Goal: Task Accomplishment & Management: Use online tool/utility

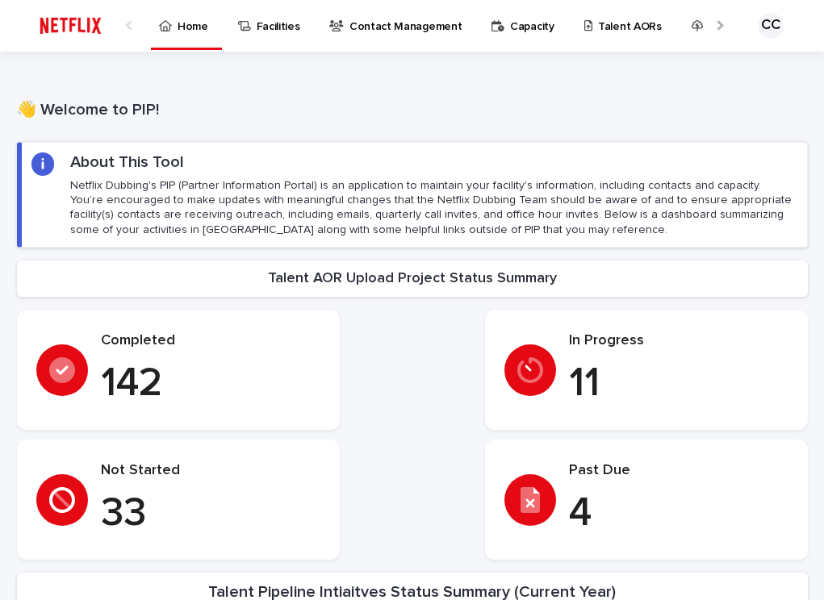
click at [606, 30] on p "Talent AORs" at bounding box center [630, 17] width 64 height 34
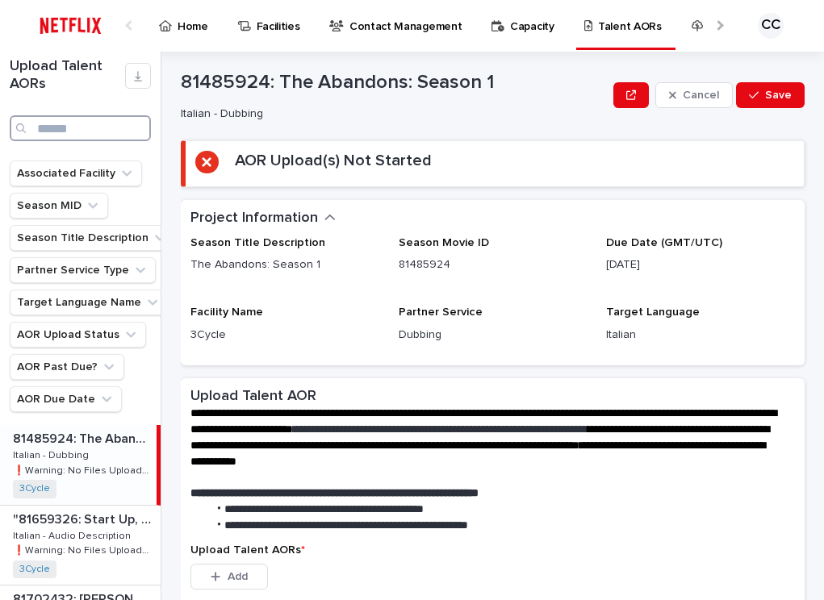
click at [62, 135] on input "Search" at bounding box center [80, 128] width 141 height 26
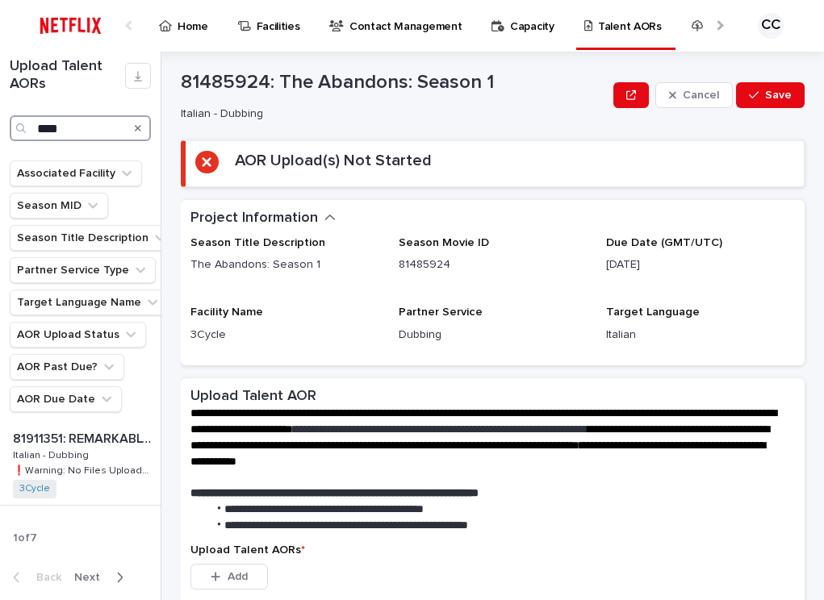
type input "****"
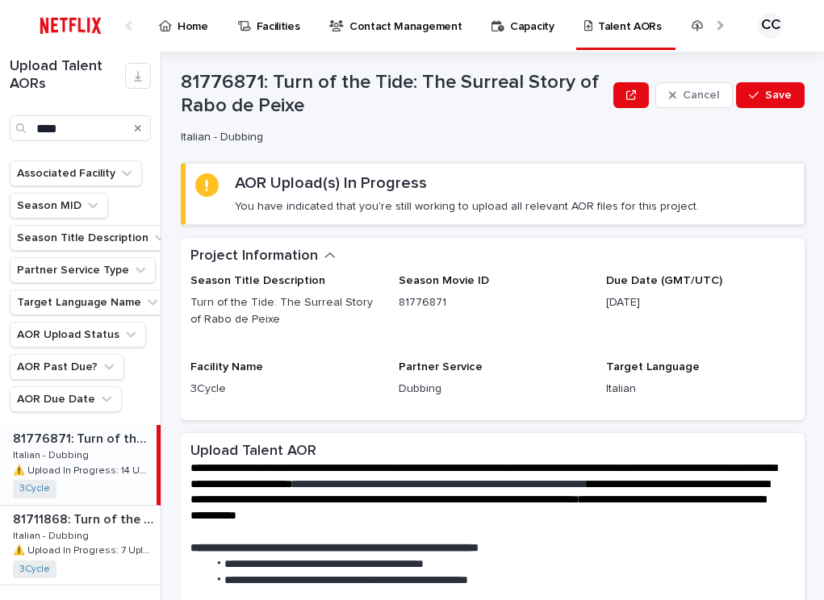
drag, startPoint x: 159, startPoint y: 55, endPoint x: 190, endPoint y: 56, distance: 31.5
click at [161, 56] on div "Upload Talent AORs **** Associated Facility Season MID Season Title Description…" at bounding box center [80, 326] width 161 height 549
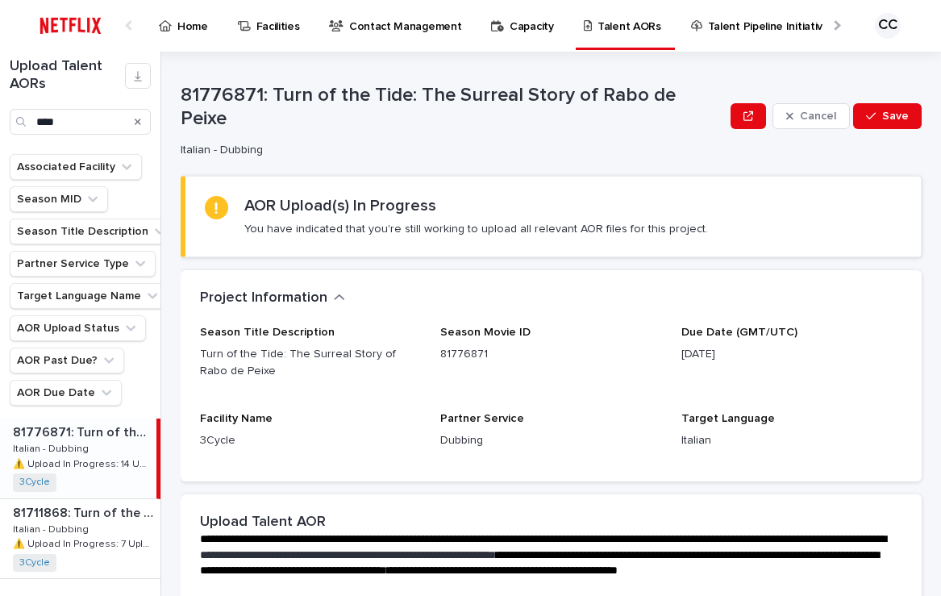
click at [85, 458] on p "⚠️ Upload In Progress: 14 Uploaded" at bounding box center [83, 463] width 140 height 15
click at [85, 549] on p "⚠️ Upload In Progress: 7 Uploaded" at bounding box center [85, 543] width 144 height 15
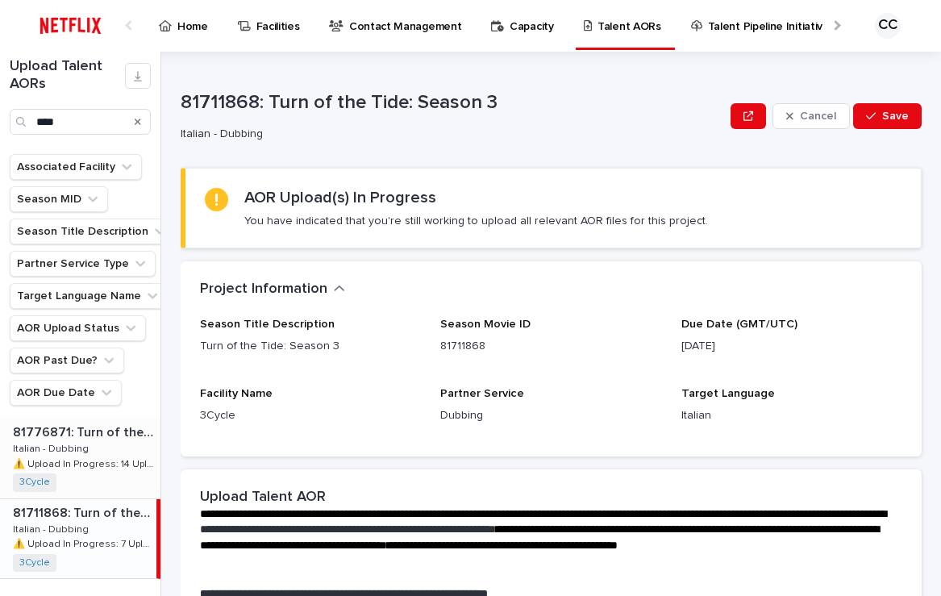
click at [78, 448] on p "Italian - Dubbing" at bounding box center [52, 447] width 79 height 15
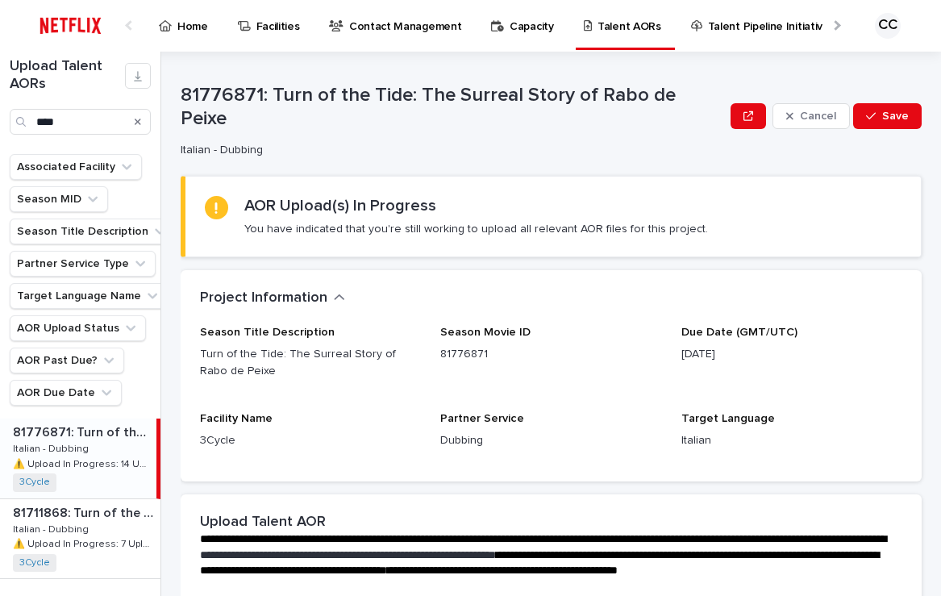
click at [133, 368] on ul "Associated Facility Season MID Season Title Description Partner Service Type Ta…" at bounding box center [92, 280] width 172 height 258
click at [106, 450] on div "81776871: Turn of the Tide: The Surreal Story of Rabo de Peixe 81776871: Turn o…" at bounding box center [78, 458] width 157 height 79
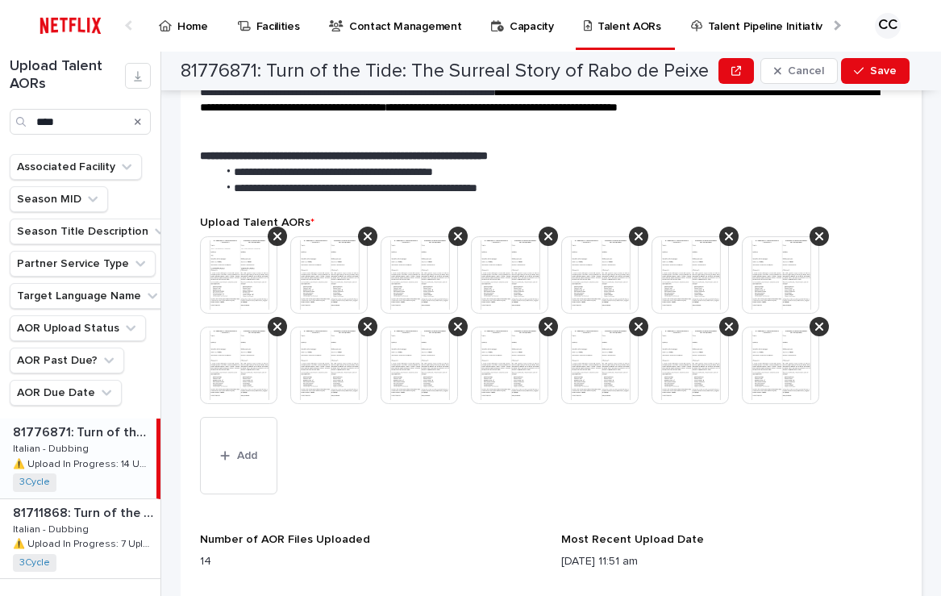
scroll to position [464, 0]
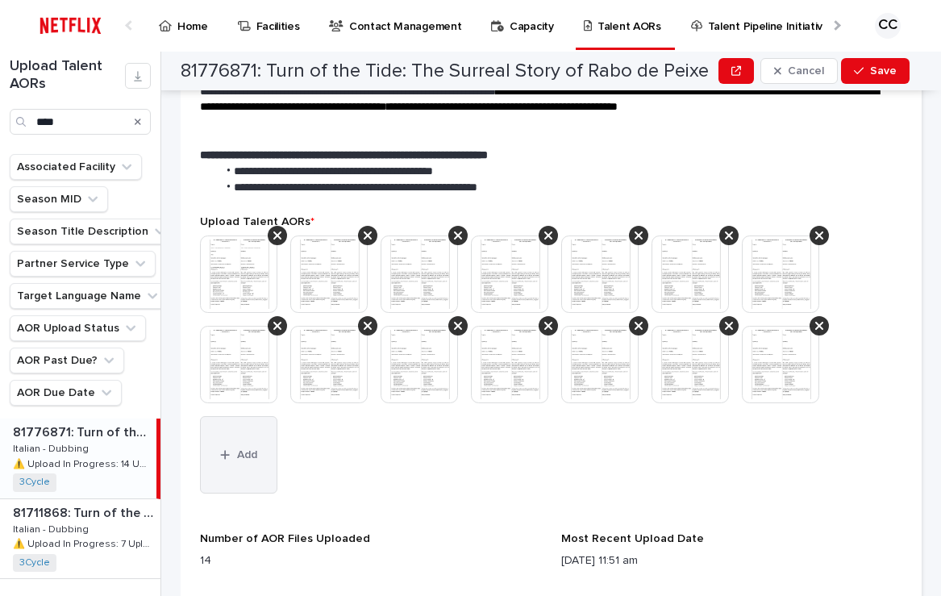
click at [228, 456] on icon "button" at bounding box center [225, 454] width 10 height 11
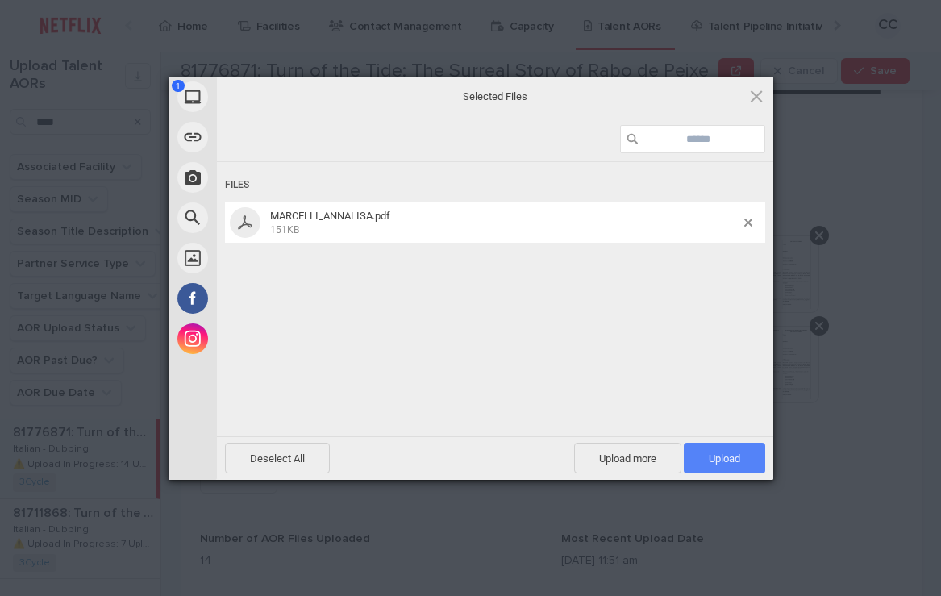
click at [737, 463] on span "Upload 1" at bounding box center [724, 459] width 31 height 12
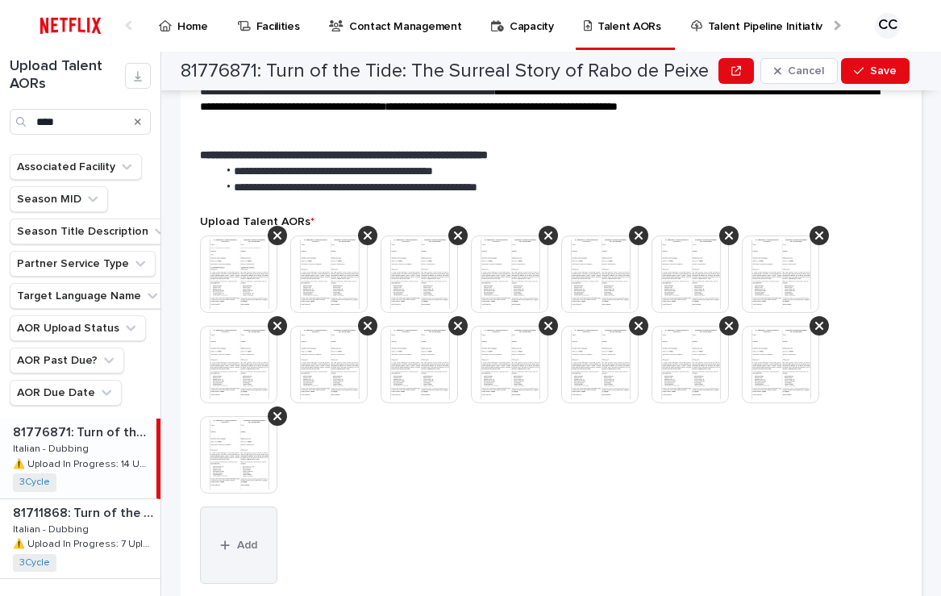
click at [251, 553] on button "Add" at bounding box center [238, 545] width 77 height 77
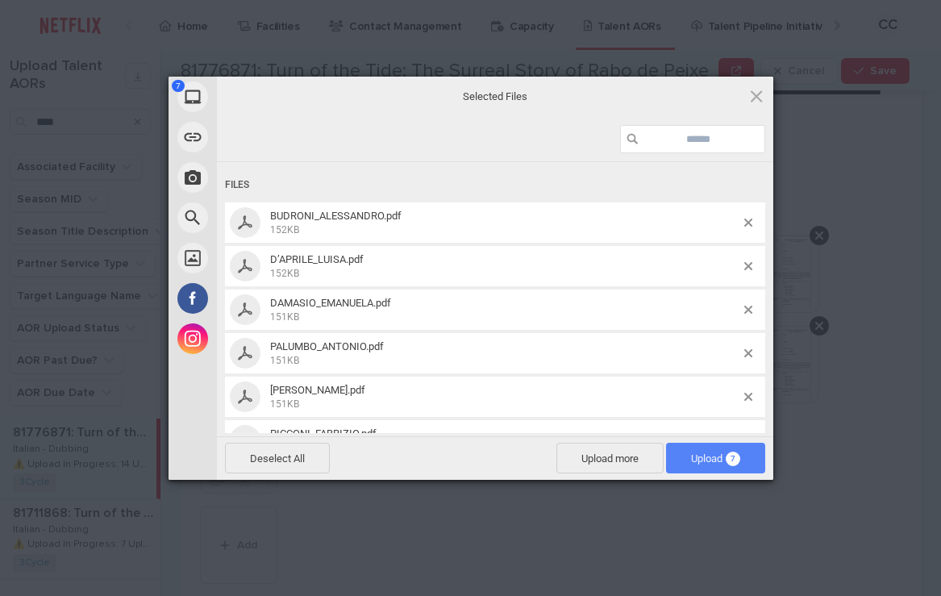
click at [712, 463] on span "Upload 7" at bounding box center [715, 459] width 49 height 12
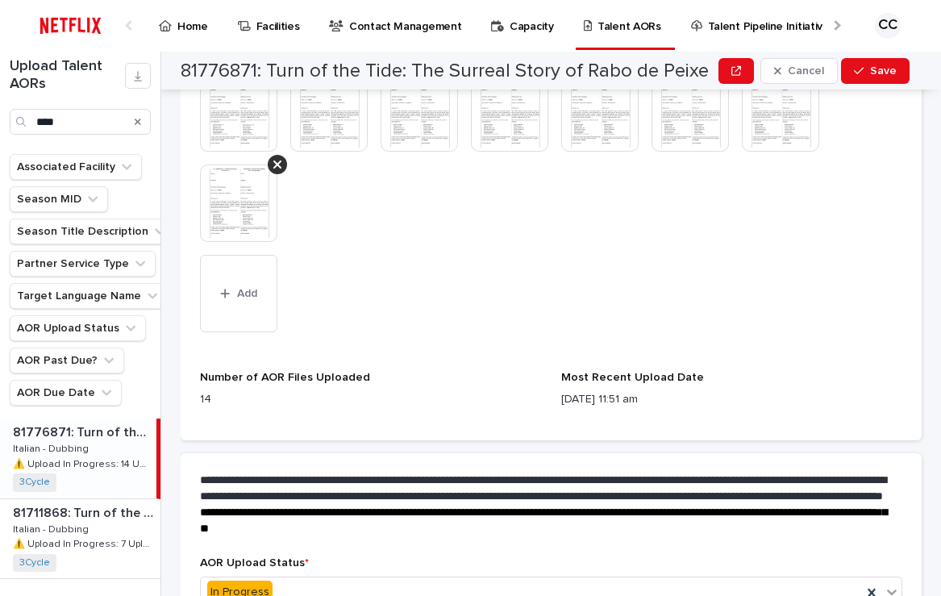
scroll to position [909, 0]
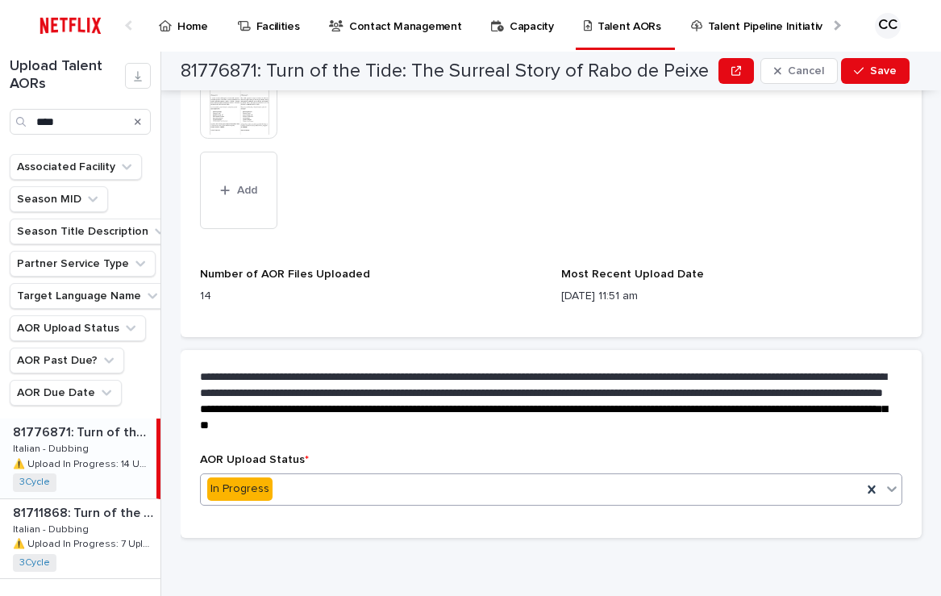
click at [887, 490] on icon at bounding box center [892, 489] width 10 height 6
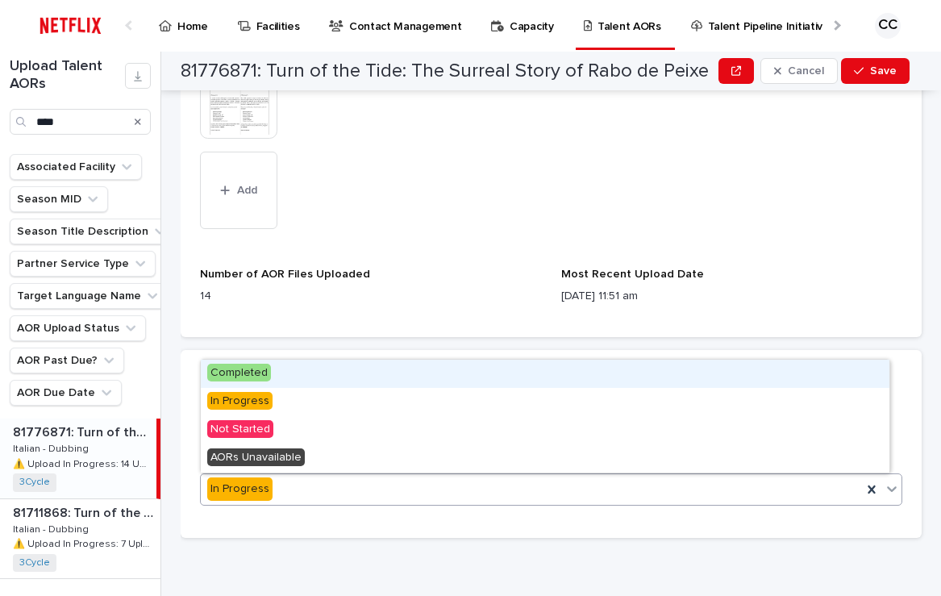
click at [286, 379] on div "Completed" at bounding box center [545, 374] width 689 height 28
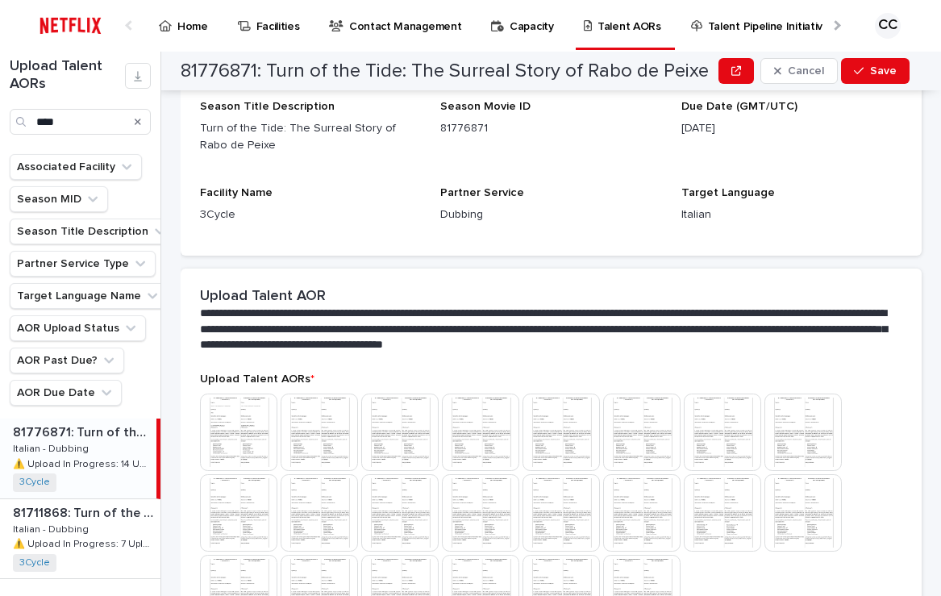
scroll to position [447, 0]
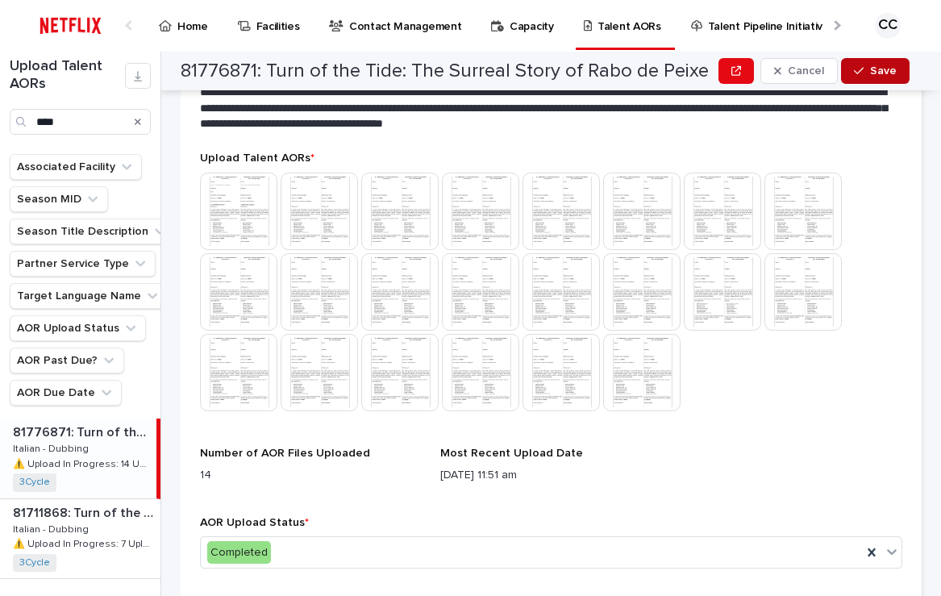
click at [891, 75] on span "Save" at bounding box center [883, 70] width 27 height 11
